Goal: Find specific page/section

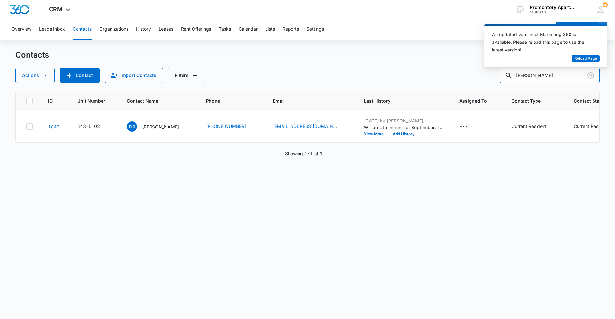
drag, startPoint x: 535, startPoint y: 75, endPoint x: 424, endPoint y: 73, distance: 111.1
click at [453, 75] on div "Actions Contact Import Contacts Filters ralston" at bounding box center [307, 75] width 584 height 15
type input "dustin"
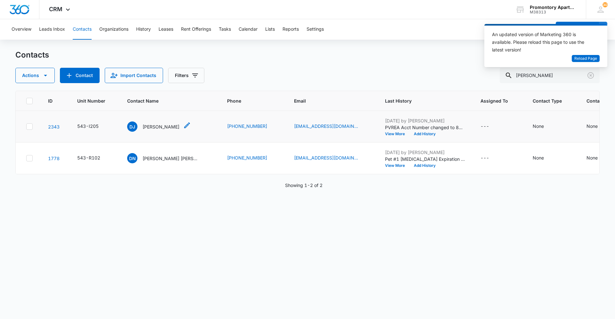
click at [165, 124] on p "[PERSON_NAME]" at bounding box center [160, 127] width 37 height 7
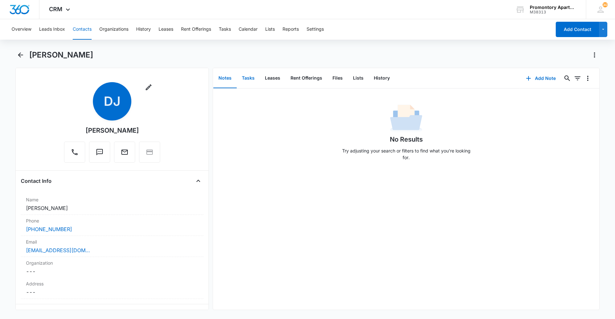
click at [245, 73] on button "Tasks" at bounding box center [248, 78] width 23 height 20
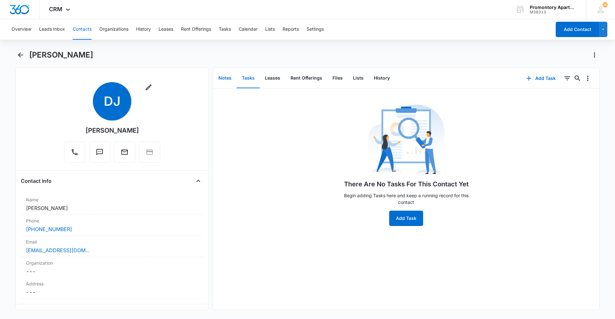
click at [225, 76] on button "Notes" at bounding box center [224, 78] width 23 height 20
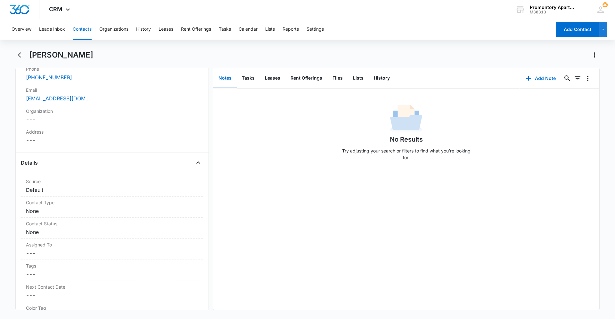
scroll to position [160, 0]
